Goal: Task Accomplishment & Management: Manage account settings

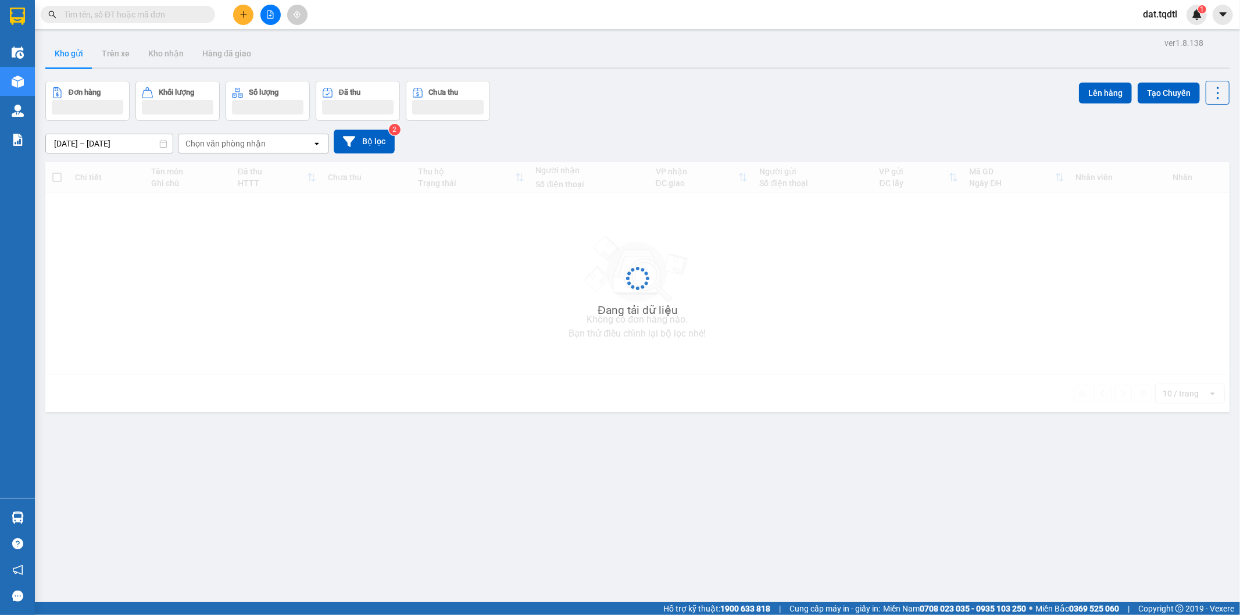
click at [148, 10] on input "text" at bounding box center [132, 14] width 137 height 13
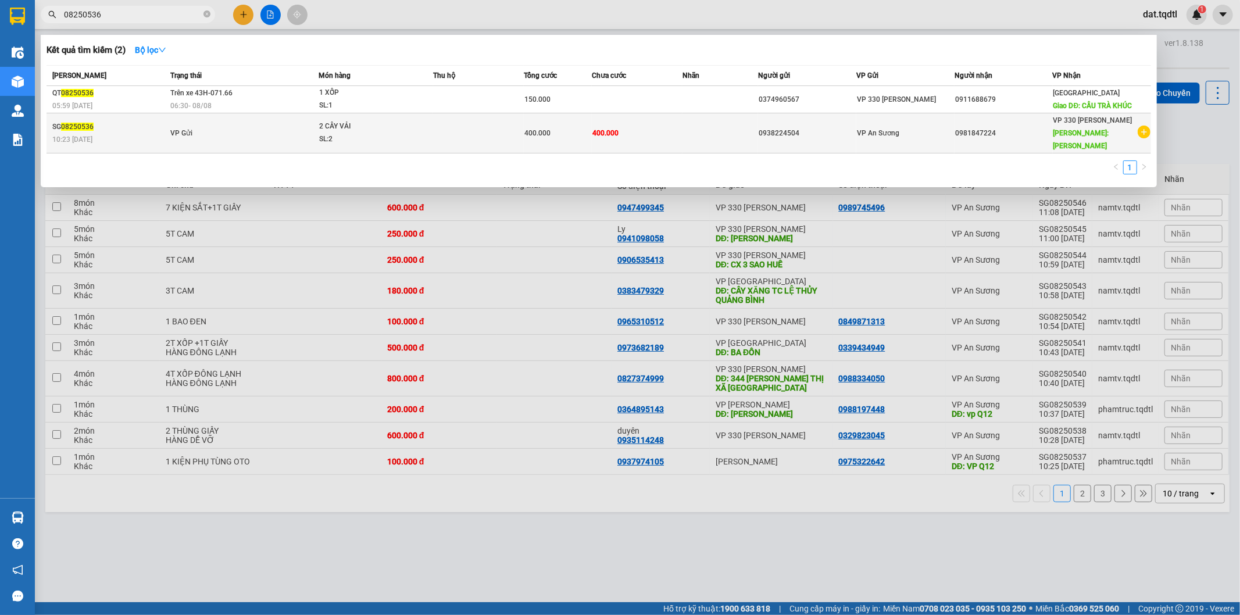
type input "08250536"
click at [515, 128] on td at bounding box center [478, 133] width 91 height 40
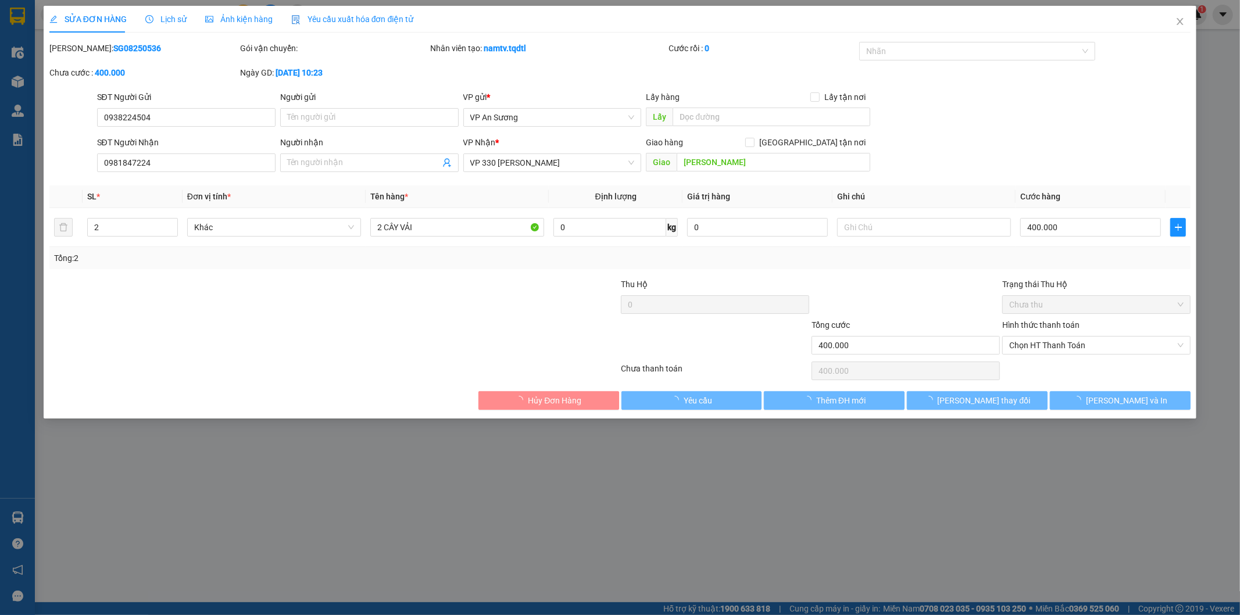
type input "0938224504"
type input "0981847224"
type input "TRIỆU PHONG"
type input "400.000"
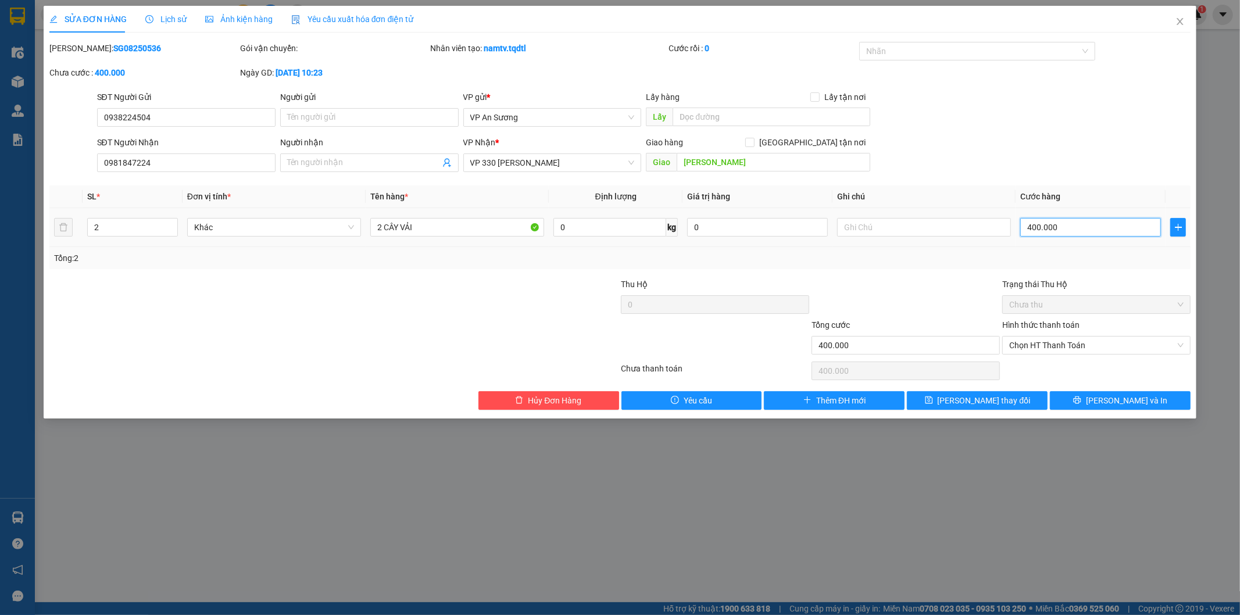
click at [1065, 234] on input "400.000" at bounding box center [1090, 227] width 141 height 19
type input "3"
type input "30"
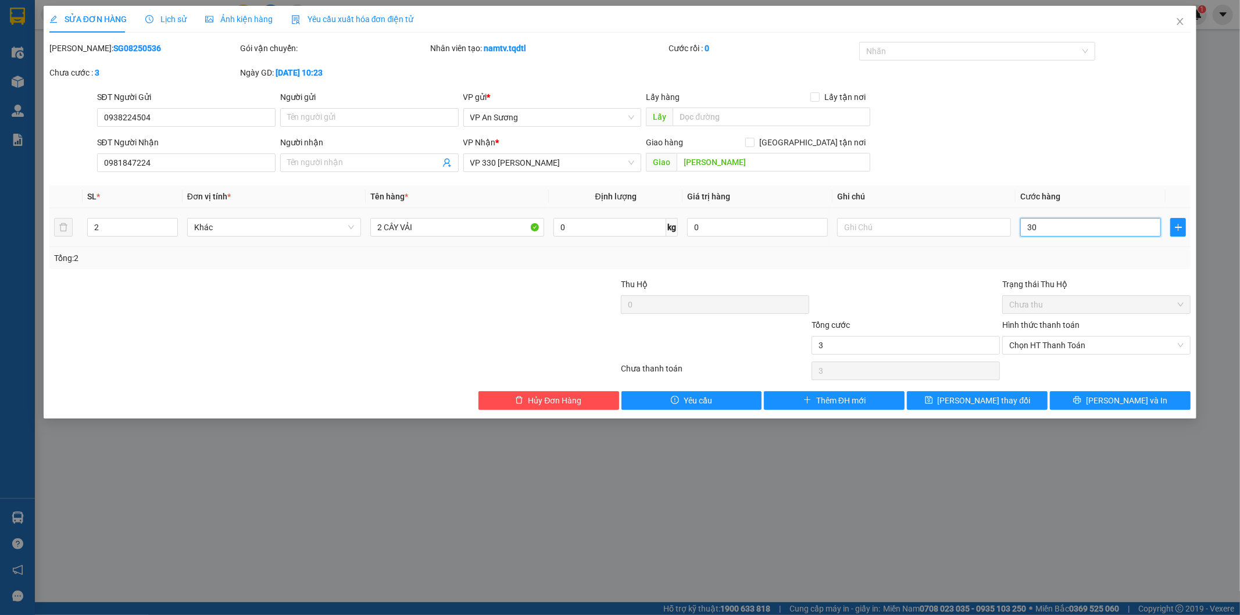
type input "30"
type input "300"
type input "3.000"
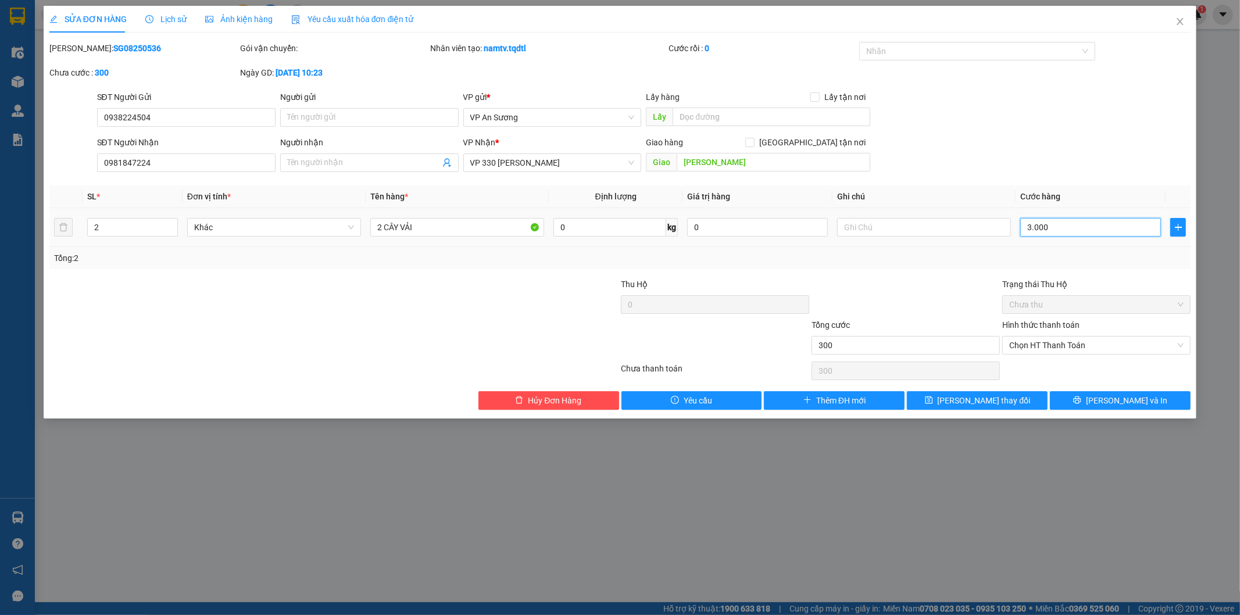
type input "3.000"
type input "30.000"
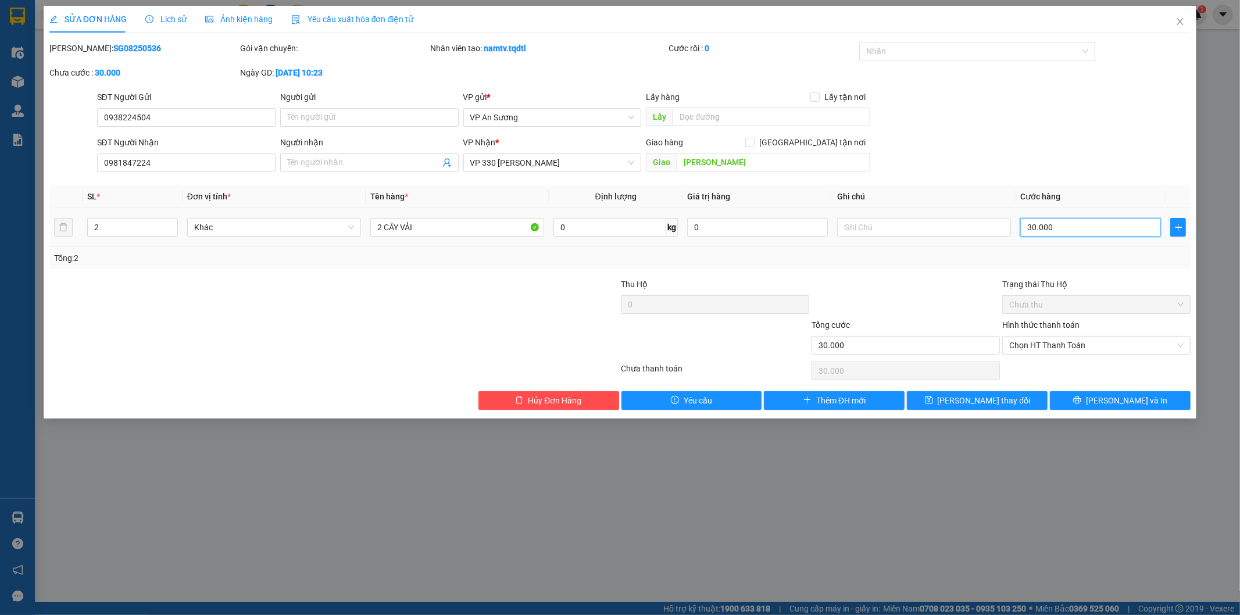
type input "300.000"
click at [982, 399] on span "Lưu thay đổi" at bounding box center [984, 400] width 93 height 13
